Goal: Book appointment/travel/reservation

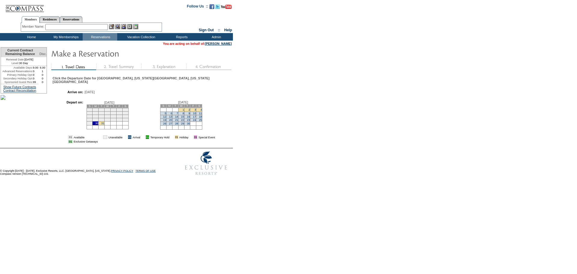
click at [172, 115] on td "6" at bounding box center [169, 112] width 6 height 3
click at [172, 111] on td at bounding box center [169, 110] width 6 height 4
click at [172, 115] on link "6" at bounding box center [172, 113] width 2 height 3
